Goal: Task Accomplishment & Management: Use online tool/utility

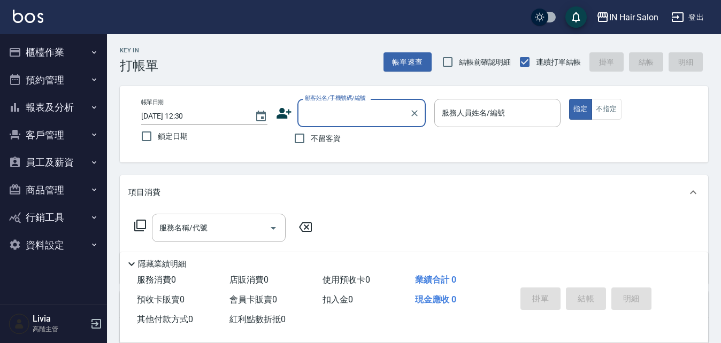
click at [282, 110] on icon at bounding box center [283, 113] width 15 height 11
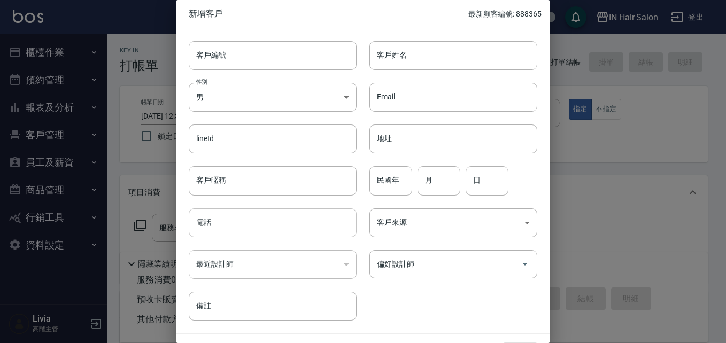
click at [236, 226] on input "電話" at bounding box center [273, 223] width 168 height 29
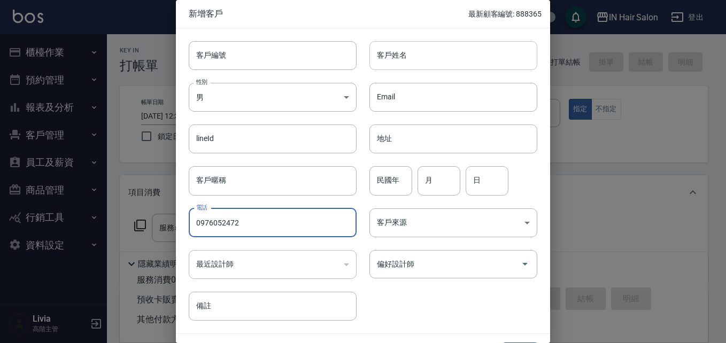
type input "0976052472"
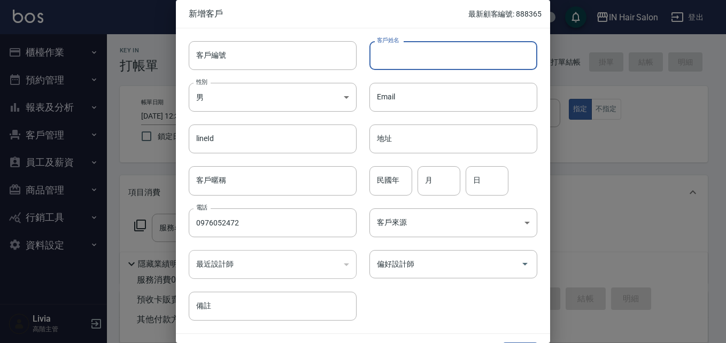
click at [394, 57] on input "客戶姓名" at bounding box center [453, 55] width 168 height 29
type input "[PERSON_NAME]"
click at [389, 185] on input "民國年" at bounding box center [390, 180] width 43 height 29
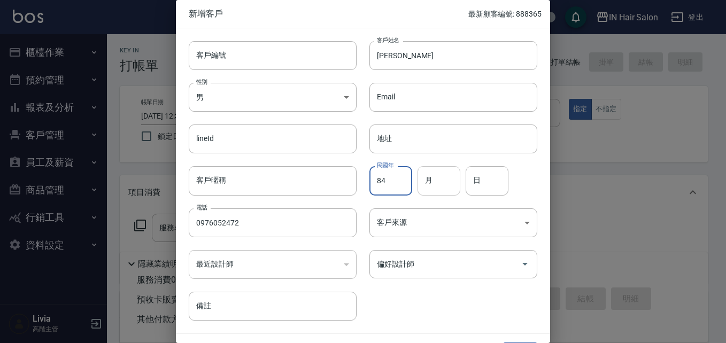
type input "84"
click at [436, 178] on input "月" at bounding box center [439, 180] width 43 height 29
type input "02"
click at [479, 184] on input "日" at bounding box center [487, 180] width 43 height 29
type input "13"
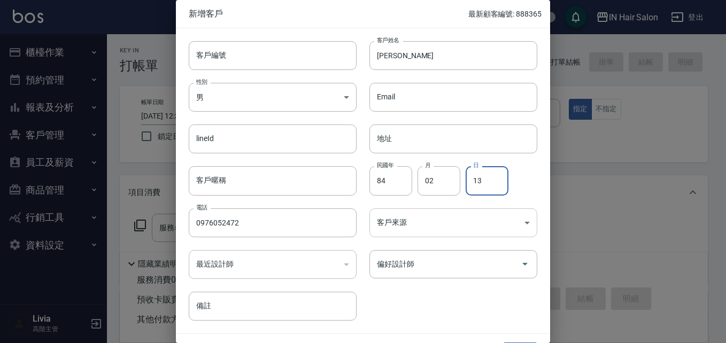
click at [407, 222] on body "IN Hair Salon 登出 櫃檯作業 打帳單 帳單列表 掛單列表 座位開單 營業儀表板 現金收支登錄 高階收支登錄 材料自購登錄 每日結帳 排班表 現場…" at bounding box center [363, 261] width 726 height 523
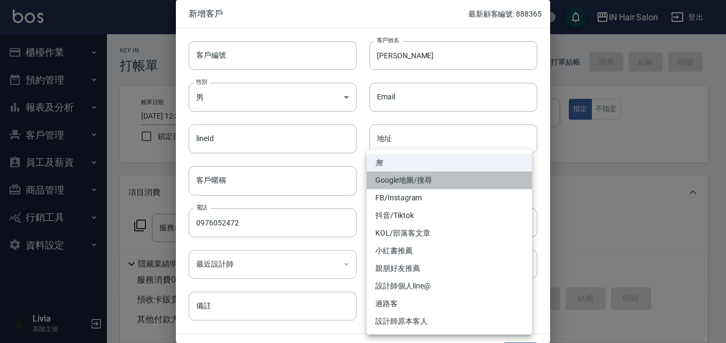
click at [422, 178] on li "Google地圖/搜尋" at bounding box center [449, 181] width 165 height 18
type input "Google地圖/搜尋"
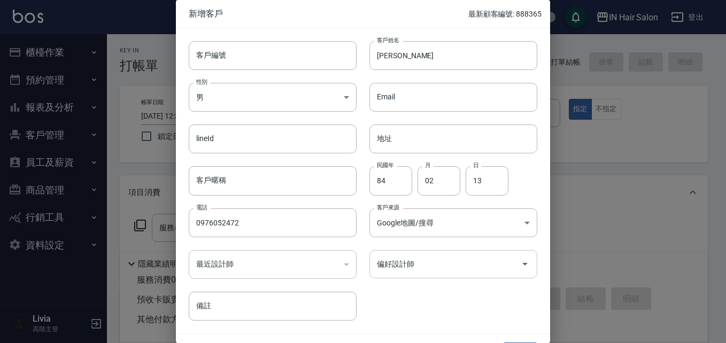
click at [398, 264] on input "偏好設計師" at bounding box center [445, 264] width 142 height 19
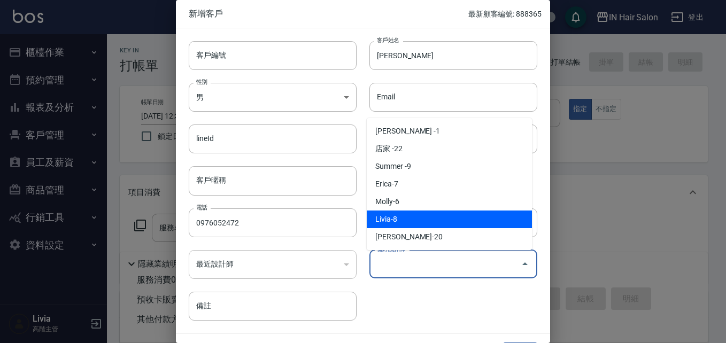
drag, startPoint x: 394, startPoint y: 220, endPoint x: 404, endPoint y: 267, distance: 48.0
click at [394, 224] on li "Livia-8" at bounding box center [449, 220] width 165 height 18
type input "Livia"
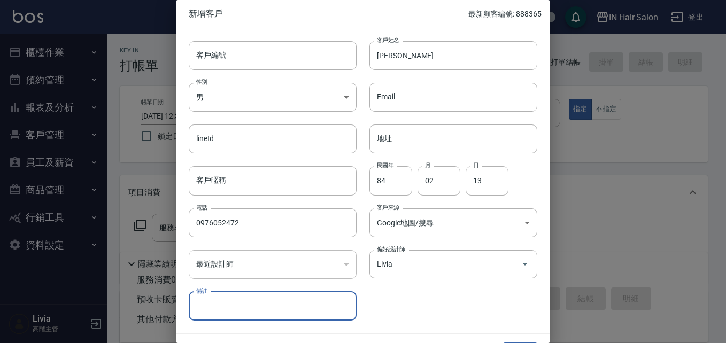
click at [412, 304] on div "客戶編號 客戶編號 客戶姓名 [PERSON_NAME]姓名 性別 男 [DEMOGRAPHIC_DATA] 性別 Email Email lineId li…" at bounding box center [356, 174] width 361 height 292
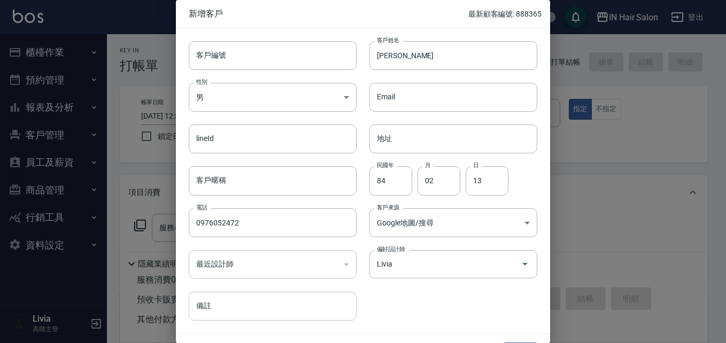
click at [214, 305] on input "備註" at bounding box center [273, 306] width 168 height 29
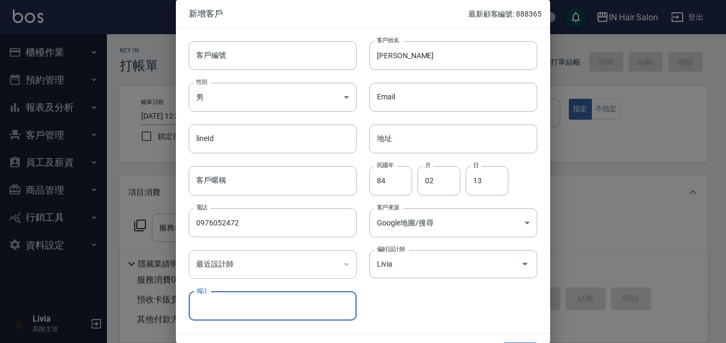
type input "Google預約"
click at [437, 307] on div "客戶編號 客戶編號 客戶姓名 [PERSON_NAME]姓名 性別 男 [DEMOGRAPHIC_DATA] 性別 Email Email lineId li…" at bounding box center [356, 174] width 361 height 292
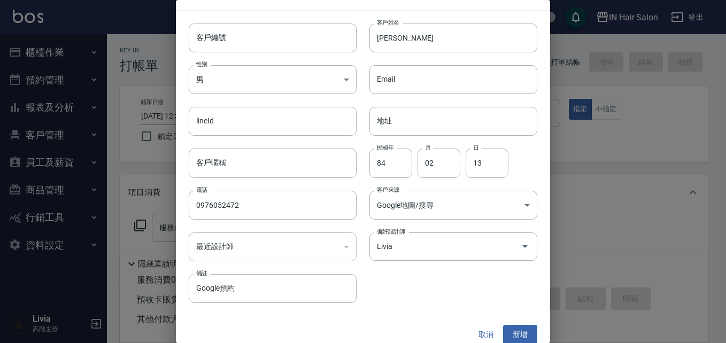
scroll to position [27, 0]
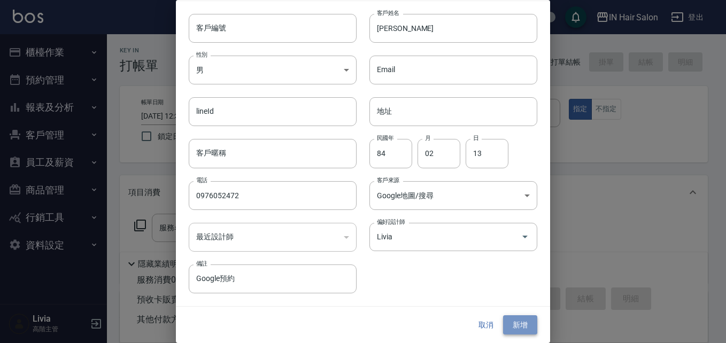
click at [513, 323] on button "新增" at bounding box center [520, 325] width 34 height 20
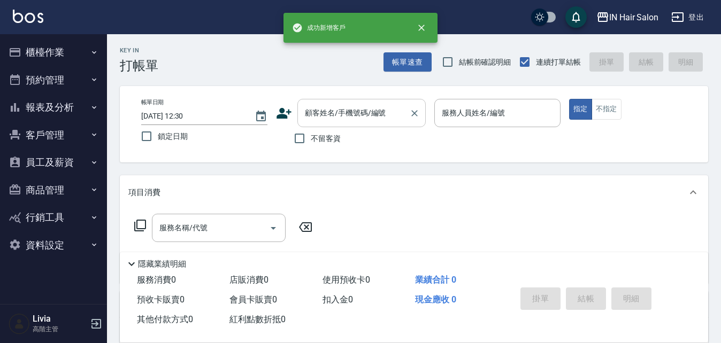
click at [349, 119] on input "顧客姓名/手機號碼/編號" at bounding box center [353, 113] width 103 height 19
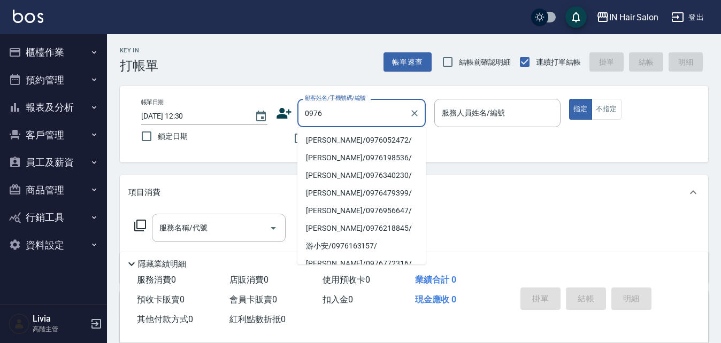
click at [326, 140] on li "[PERSON_NAME]/0976052472/" at bounding box center [361, 141] width 128 height 18
type input "[PERSON_NAME]/0976052472/"
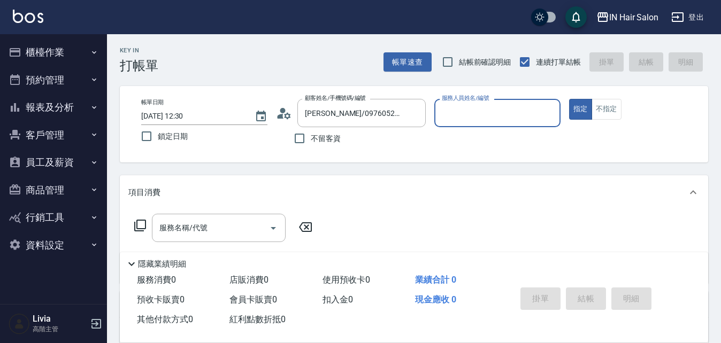
type input "8號店長Livia-8"
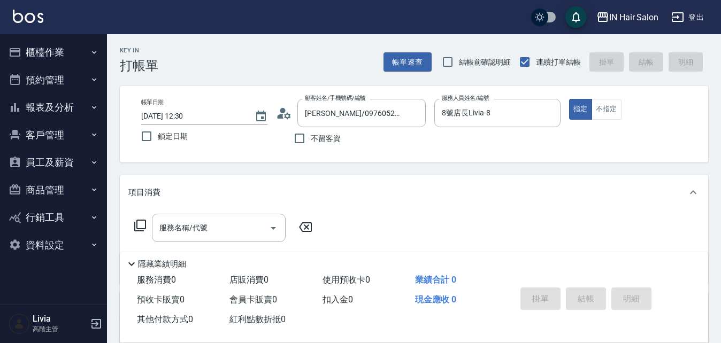
click at [137, 225] on icon at bounding box center [140, 226] width 12 height 12
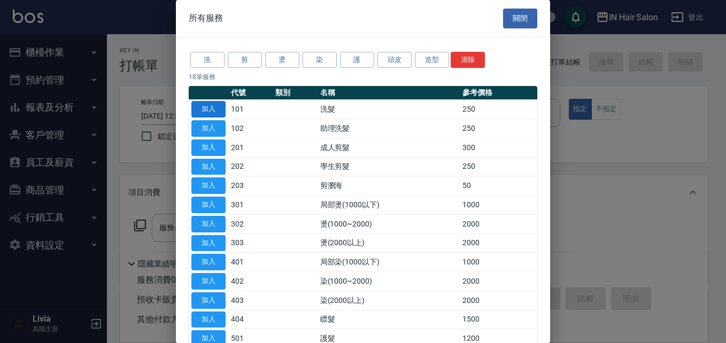
click at [209, 108] on button "加入" at bounding box center [208, 109] width 34 height 17
type input "洗髮(101)"
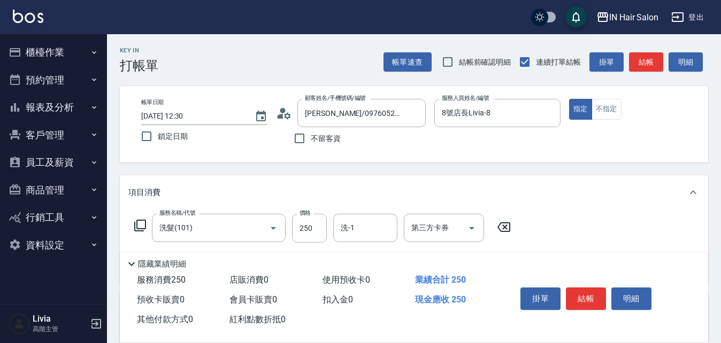
click at [145, 223] on icon at bounding box center [140, 226] width 12 height 12
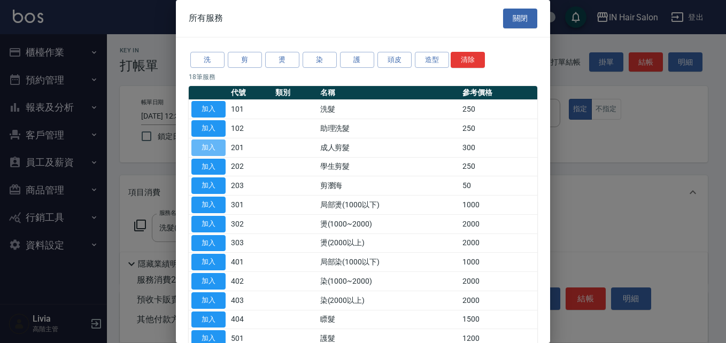
drag, startPoint x: 213, startPoint y: 143, endPoint x: 173, endPoint y: 187, distance: 59.8
click at [210, 145] on button "加入" at bounding box center [208, 148] width 34 height 17
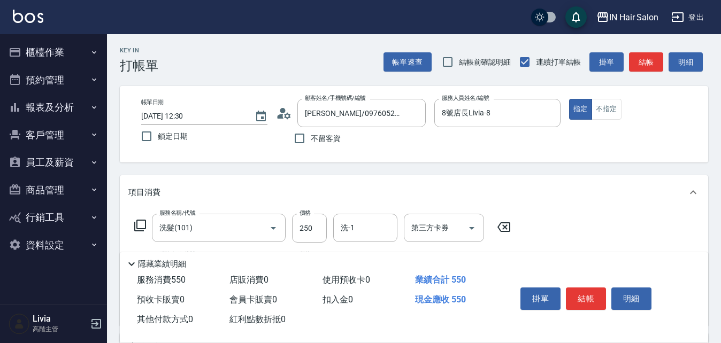
click at [140, 221] on icon at bounding box center [140, 225] width 13 height 13
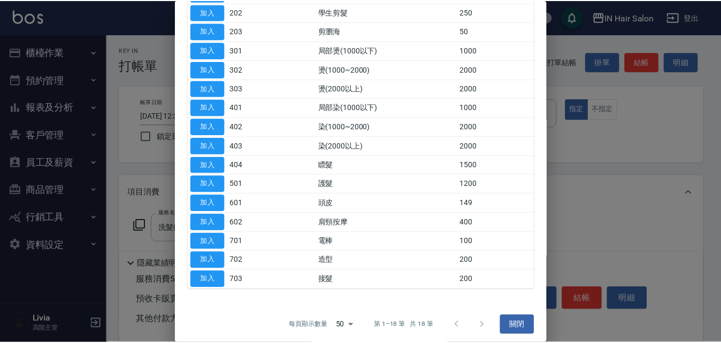
scroll to position [160, 0]
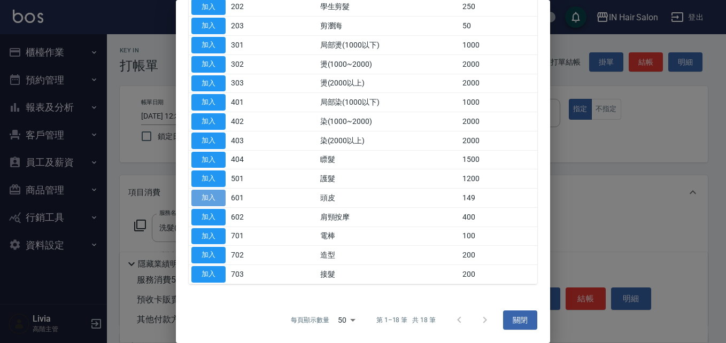
click at [211, 196] on button "加入" at bounding box center [208, 198] width 34 height 17
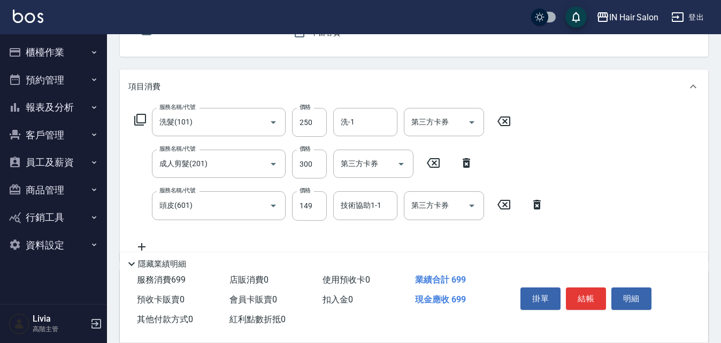
scroll to position [107, 0]
drag, startPoint x: 326, startPoint y: 116, endPoint x: 315, endPoint y: 121, distance: 12.0
click at [325, 117] on input "250" at bounding box center [309, 121] width 35 height 29
click at [315, 121] on input "250" at bounding box center [309, 121] width 35 height 29
type input "300"
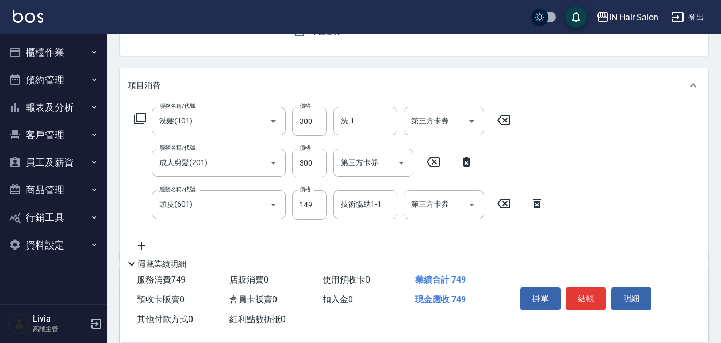
click at [286, 182] on div "服務名稱/代號 洗髮(101) 服務名稱/代號 價格 300 價格 洗-1 洗-1 第三方卡券 第三方卡券 服務名稱/代號 成人剪髮(201) 服務名稱/代號…" at bounding box center [339, 179] width 422 height 145
click at [320, 163] on input "300" at bounding box center [309, 163] width 35 height 29
type input "400"
drag, startPoint x: 262, startPoint y: 225, endPoint x: 295, endPoint y: 211, distance: 35.7
click at [263, 225] on div "服務名稱/代號 洗髮(101) 服務名稱/代號 價格 300 價格 洗-1 洗-1 第三方卡券 第三方卡券 服務名稱/代號 成人剪髮(201) 服務名稱/代號…" at bounding box center [339, 179] width 422 height 145
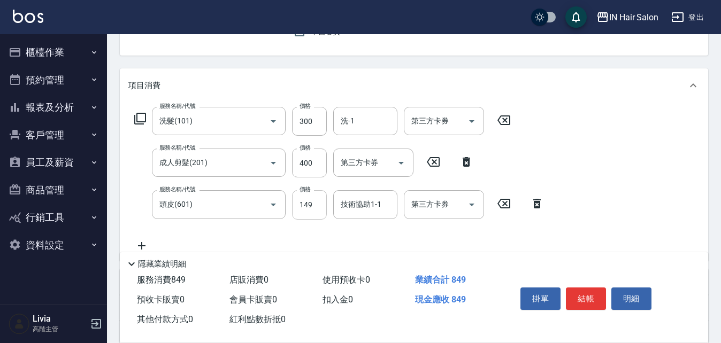
click at [309, 205] on input "149" at bounding box center [309, 204] width 35 height 29
type input "50"
click at [273, 232] on div "服務名稱/代號 洗髮(101) 服務名稱/代號 價格 300 價格 洗-1 洗-1 第三方卡券 第三方卡券 服務名稱/代號 成人剪髮(201) 服務名稱/代號…" at bounding box center [339, 179] width 422 height 145
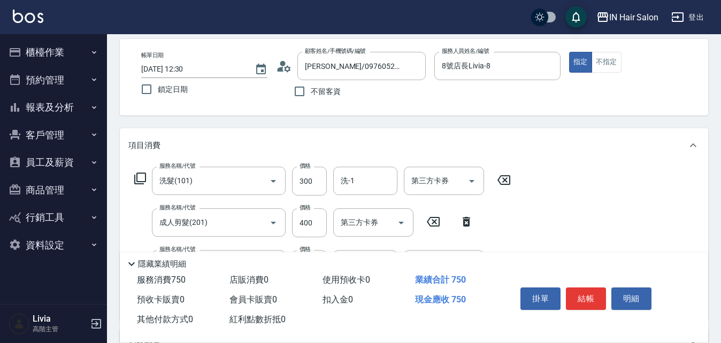
scroll to position [0, 0]
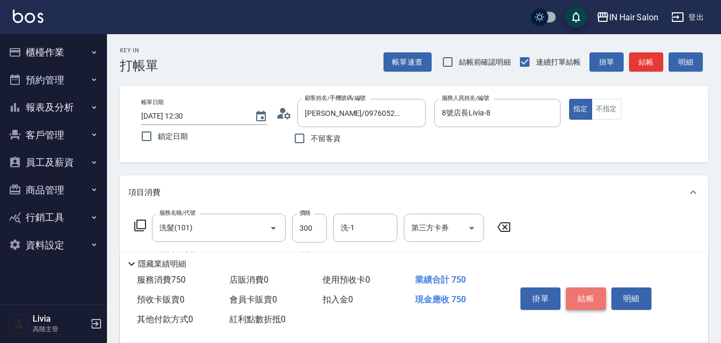
click at [589, 295] on button "結帳" at bounding box center [586, 299] width 40 height 22
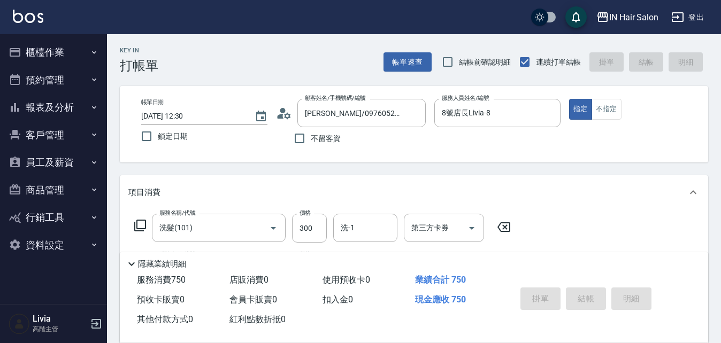
type input "[DATE] 12:31"
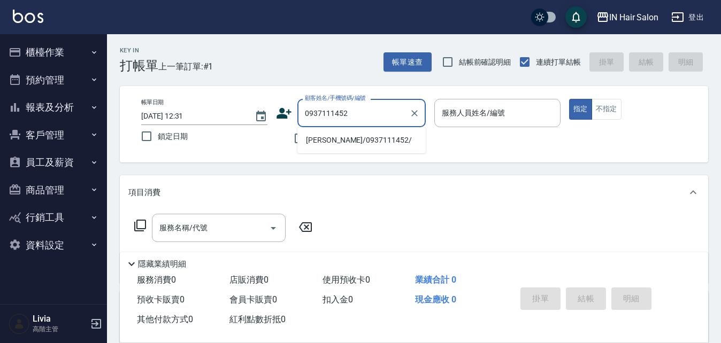
drag, startPoint x: 322, startPoint y: 140, endPoint x: 258, endPoint y: 134, distance: 64.0
click at [322, 139] on li "[PERSON_NAME]/0937111452/" at bounding box center [361, 141] width 128 height 18
type input "[PERSON_NAME]/0937111452/"
type input "7號設計師[PERSON_NAME]-7"
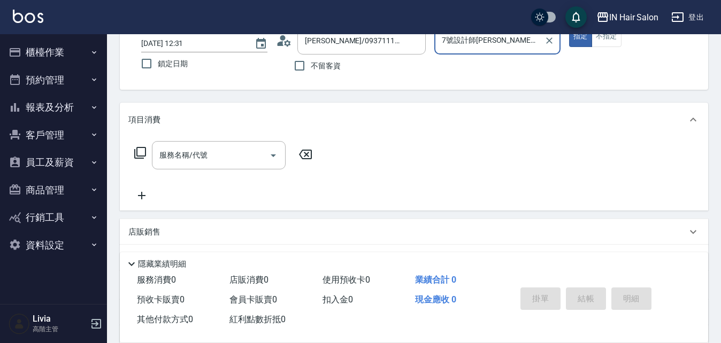
scroll to position [183, 0]
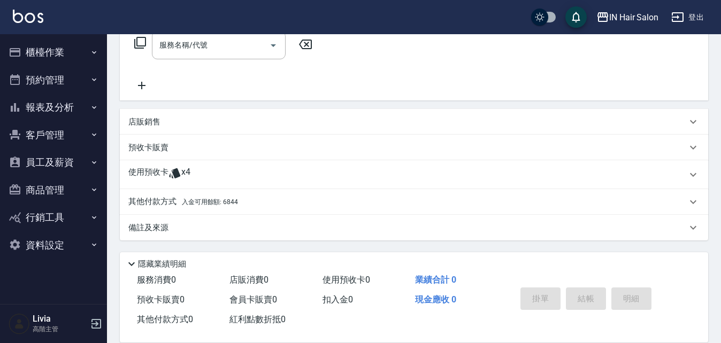
click at [151, 168] on p "使用預收卡" at bounding box center [148, 175] width 40 height 16
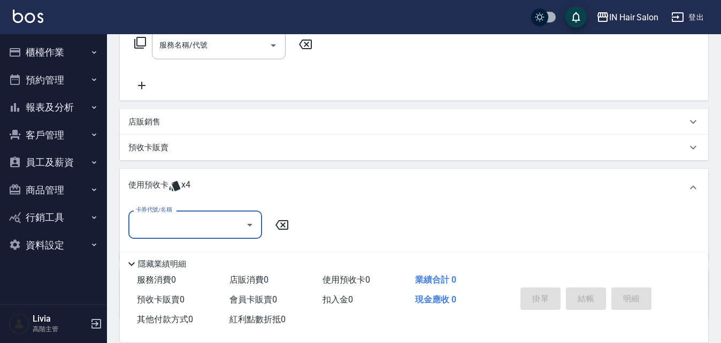
scroll to position [236, 0]
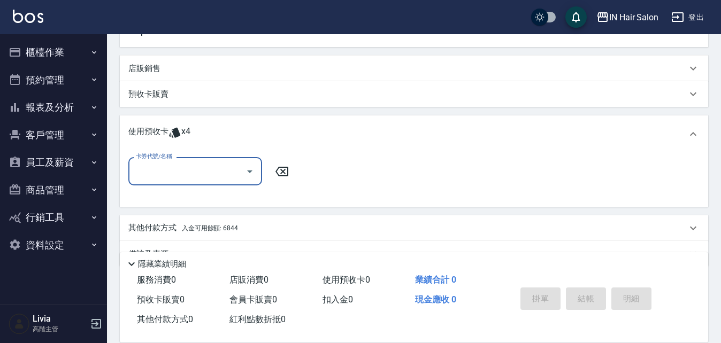
click at [178, 165] on input "卡券代號/名稱" at bounding box center [187, 171] width 108 height 19
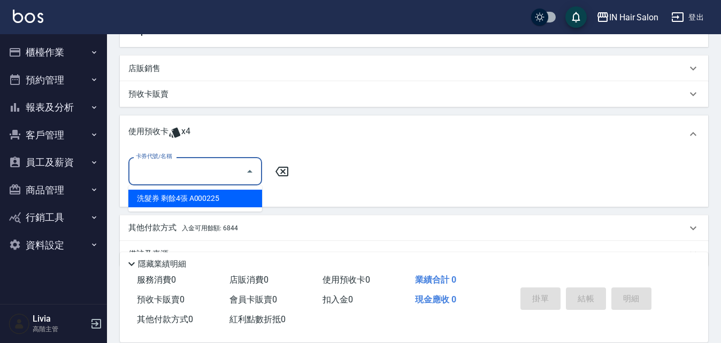
click at [183, 198] on div "洗髮券 剩餘4張 A000225" at bounding box center [195, 199] width 134 height 18
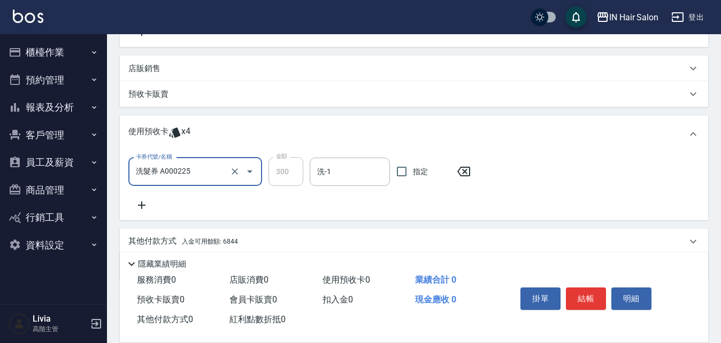
type input "洗髮券 A000225"
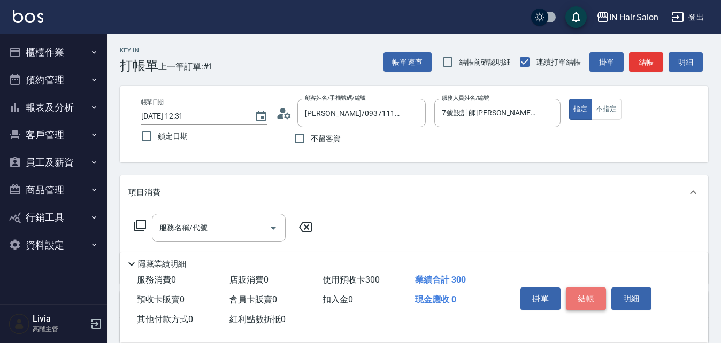
click at [591, 293] on button "結帳" at bounding box center [586, 299] width 40 height 22
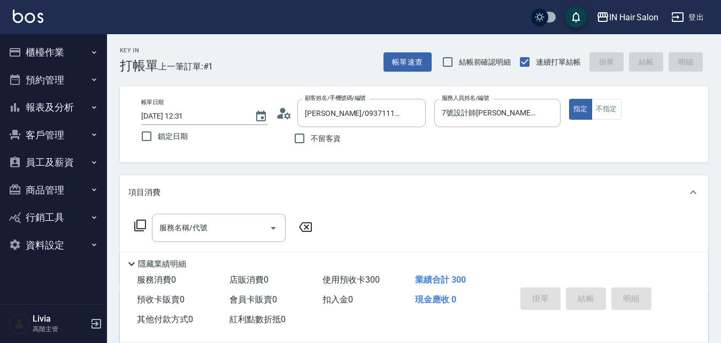
type input "[DATE] 13:18"
